Goal: Information Seeking & Learning: Learn about a topic

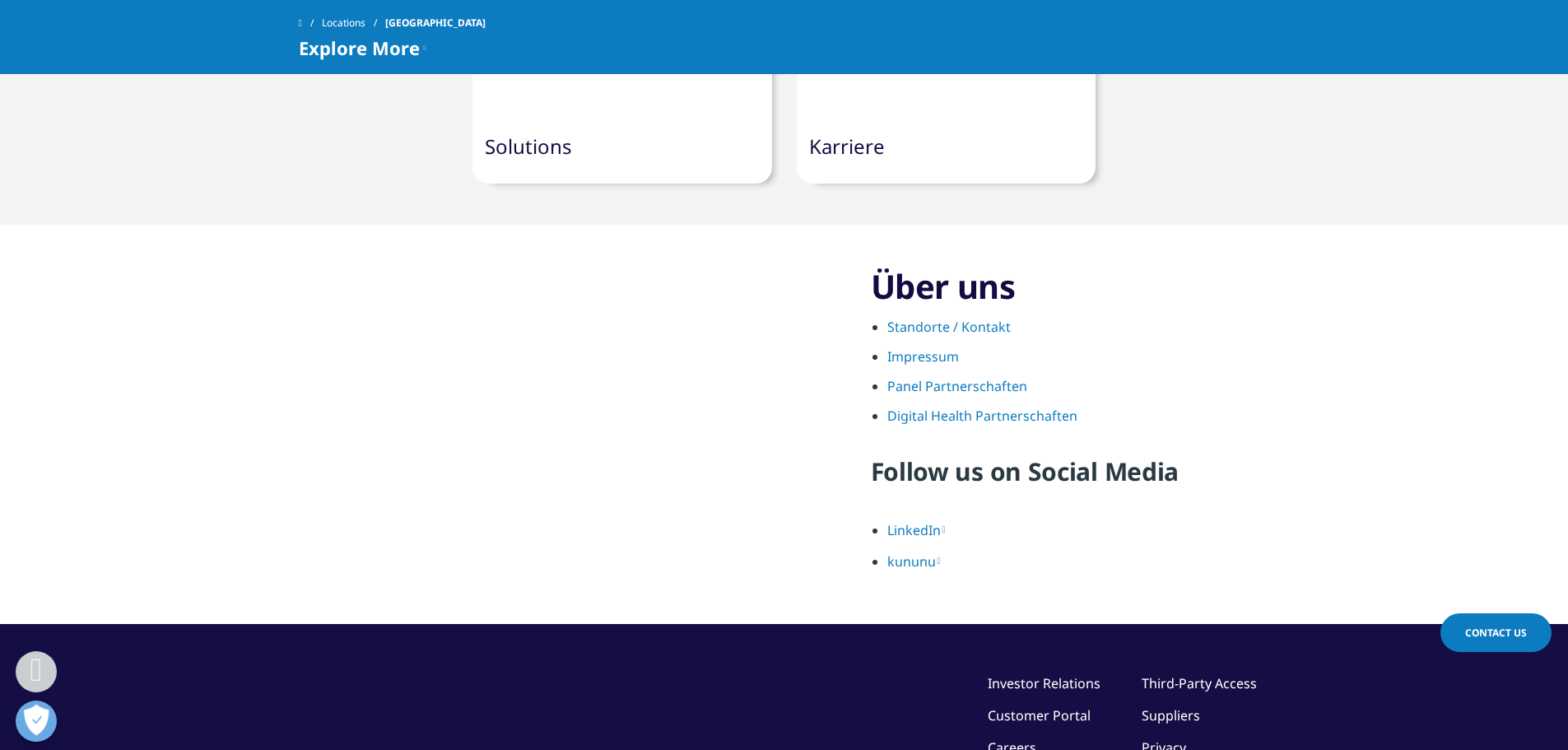
scroll to position [1812, 0]
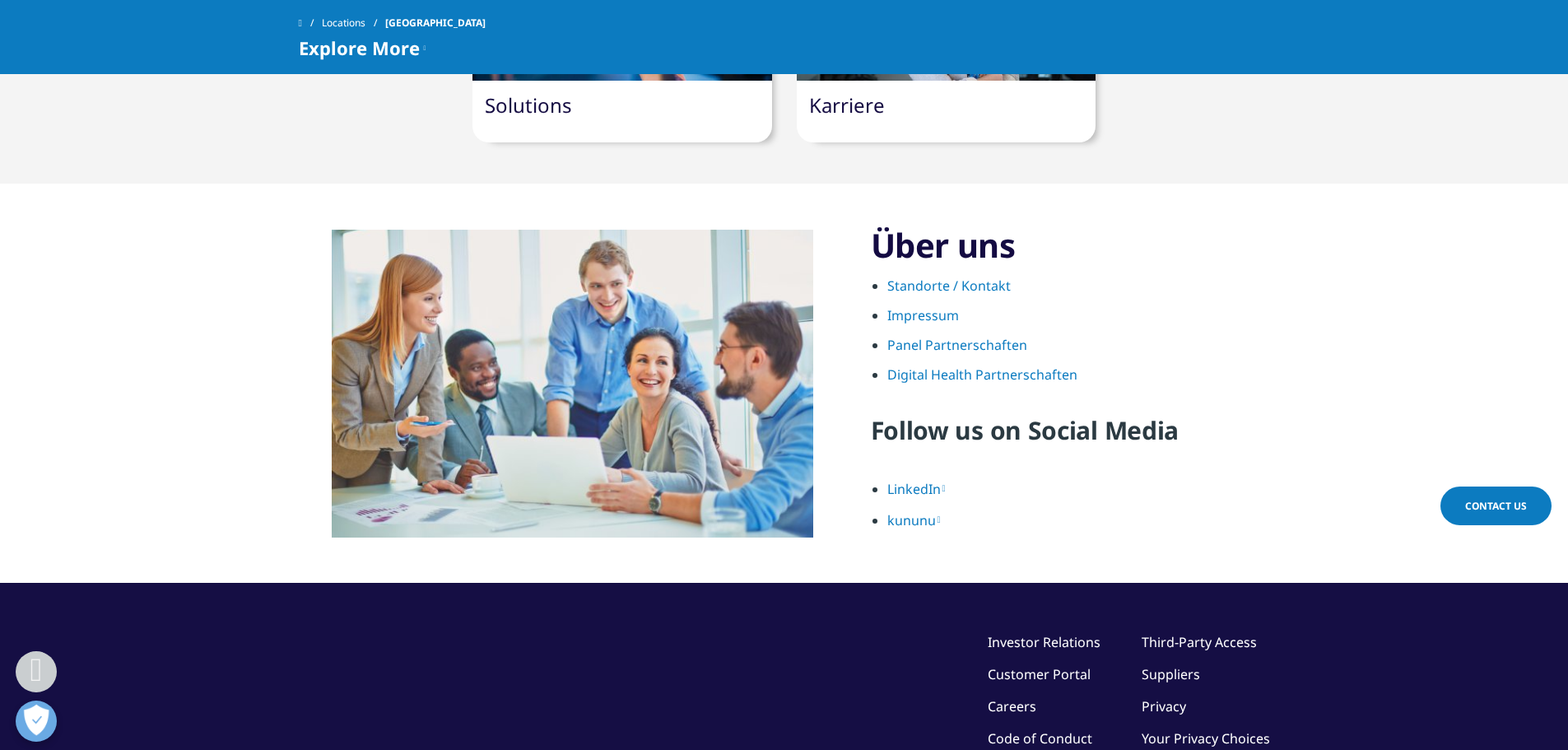
click at [938, 336] on link "Panel Partnerschaften" at bounding box center [957, 345] width 140 height 18
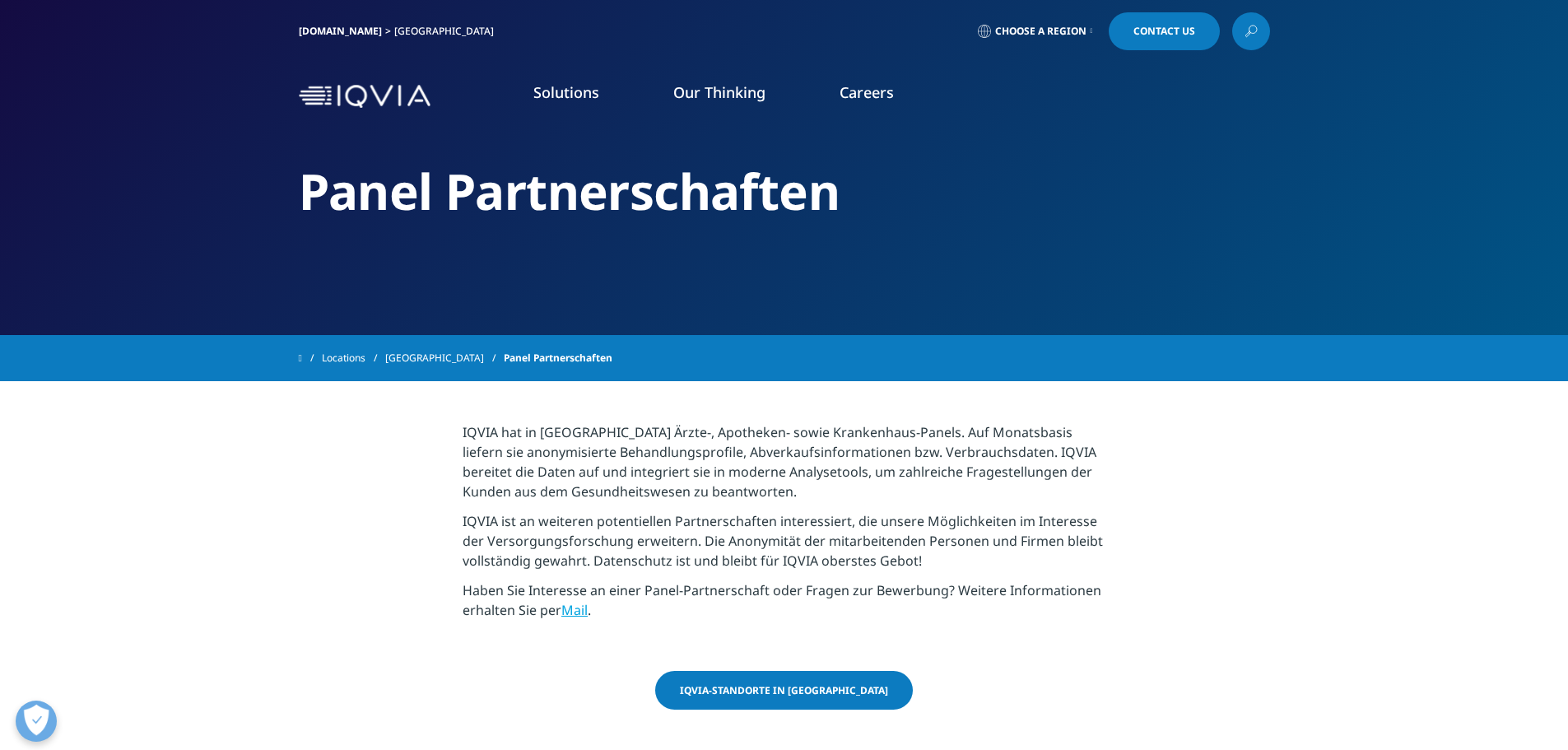
click at [936, 396] on link "MEHR ERFAHREN" at bounding box center [842, 407] width 250 height 43
